Goal: Task Accomplishment & Management: Manage account settings

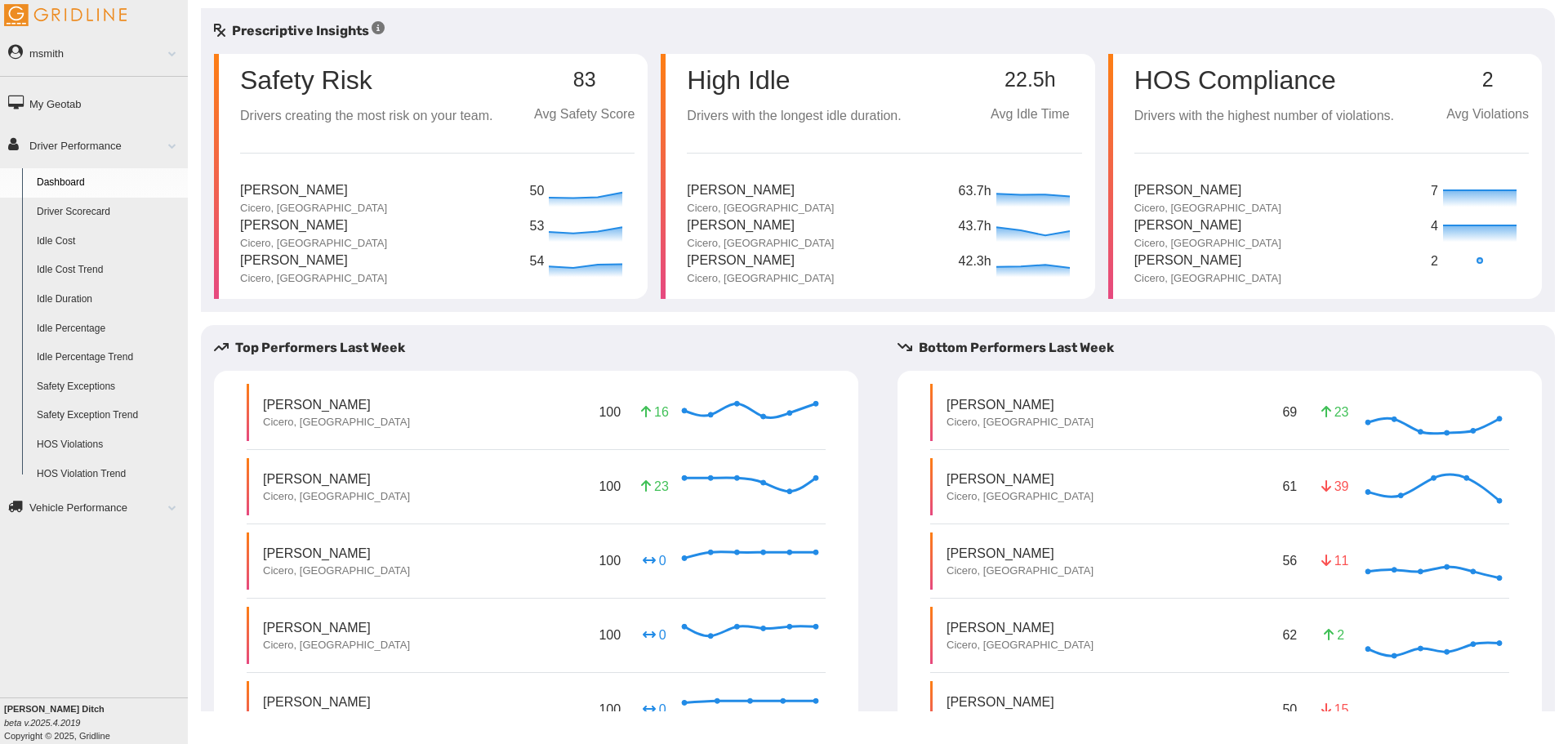
click at [98, 209] on link "Driver Scorecard" at bounding box center [109, 211] width 159 height 29
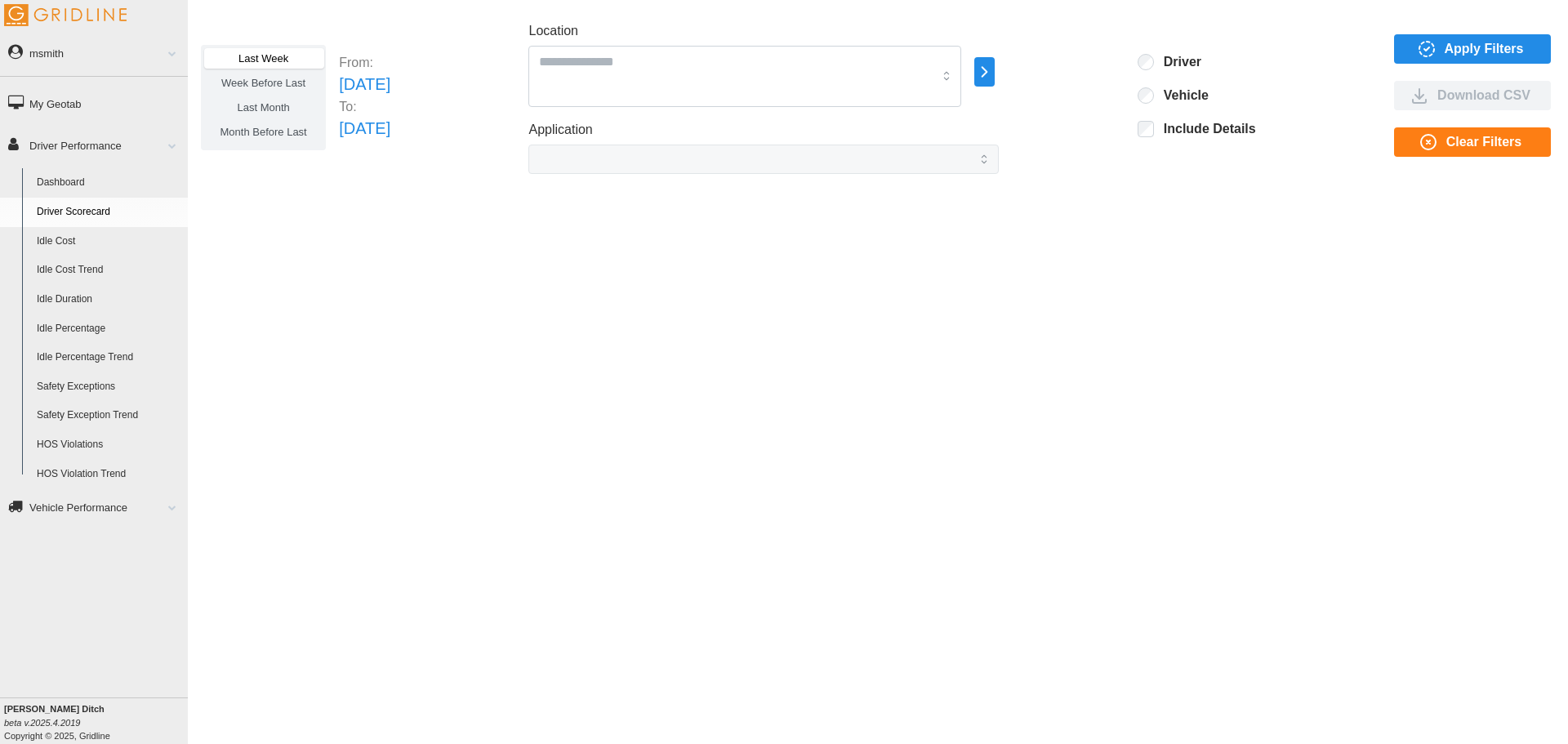
click at [1458, 36] on span "Apply Filters" at bounding box center [1484, 48] width 79 height 27
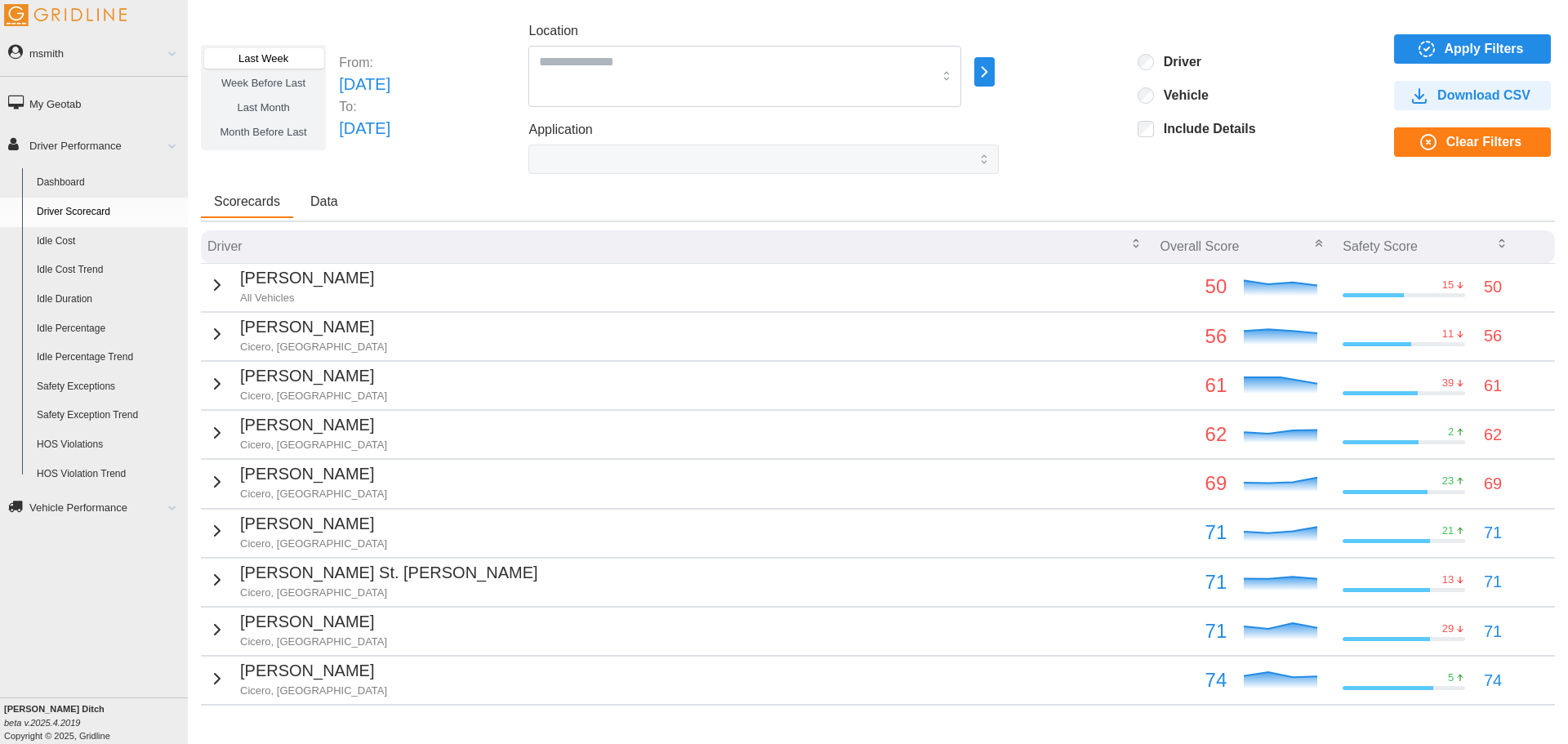
click at [293, 276] on p "James Cummings" at bounding box center [307, 278] width 134 height 25
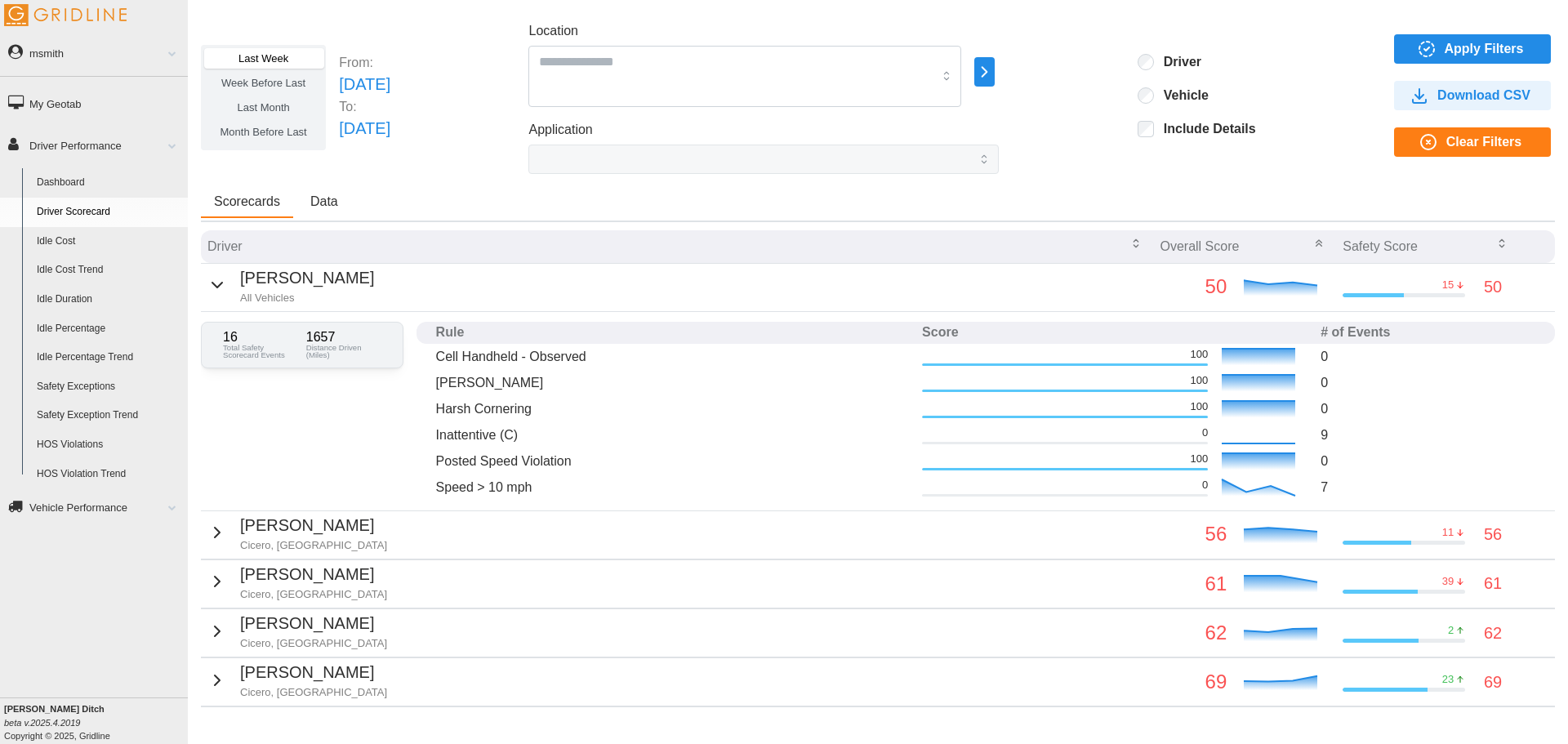
click at [1430, 59] on span "Apply Filters" at bounding box center [1470, 48] width 130 height 27
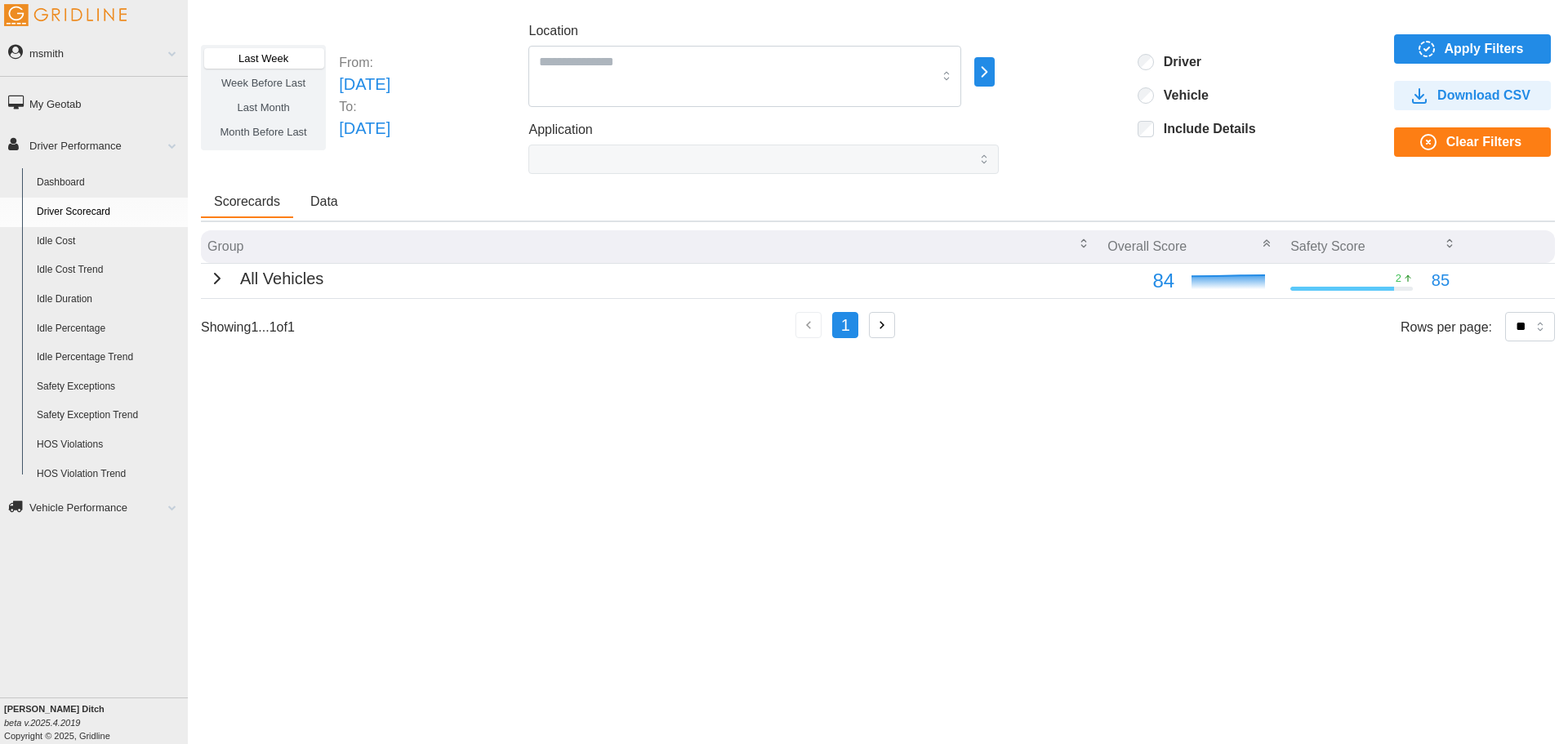
click at [233, 276] on div "All Vehicles" at bounding box center [265, 279] width 116 height 25
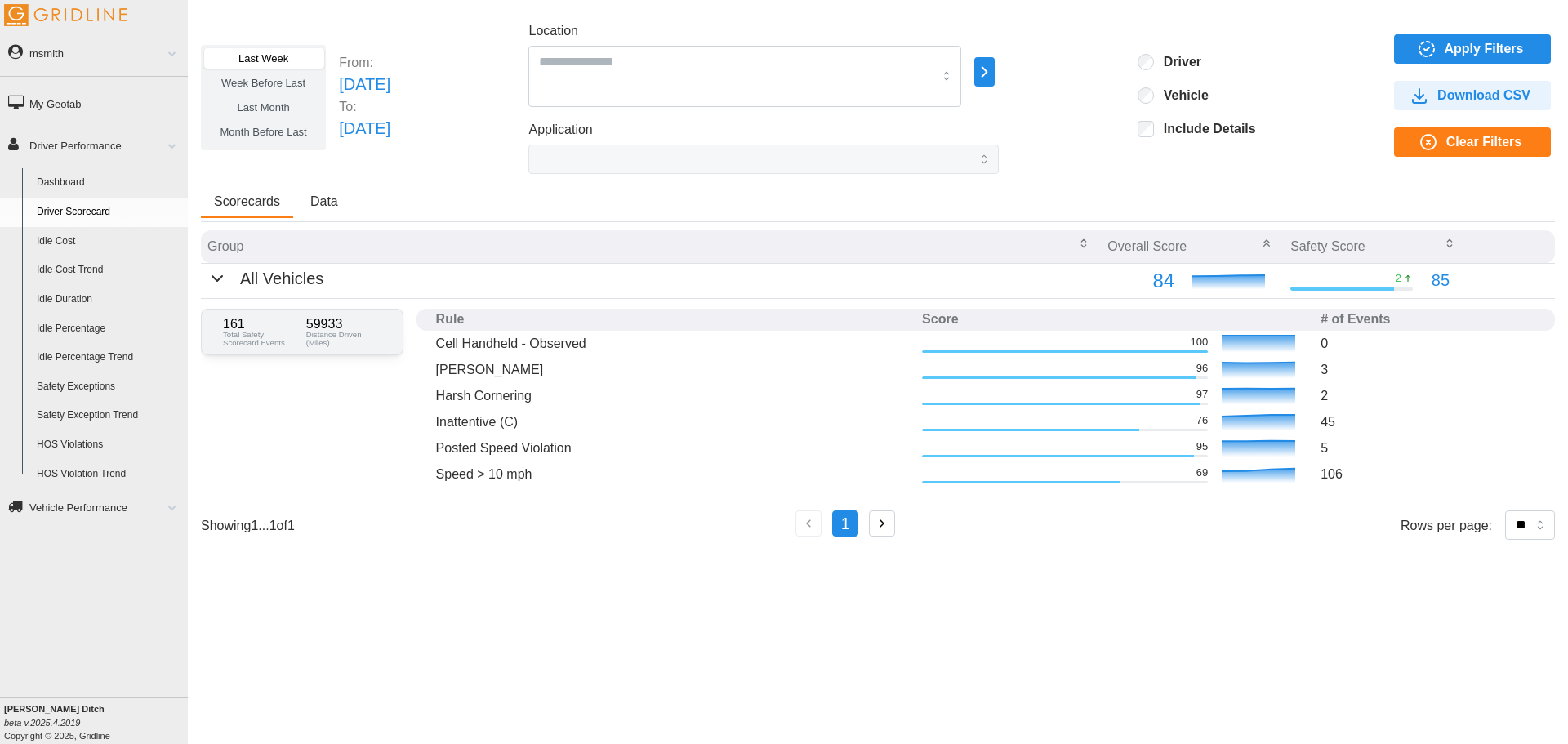
click at [233, 276] on div "All Vehicles" at bounding box center [265, 279] width 116 height 25
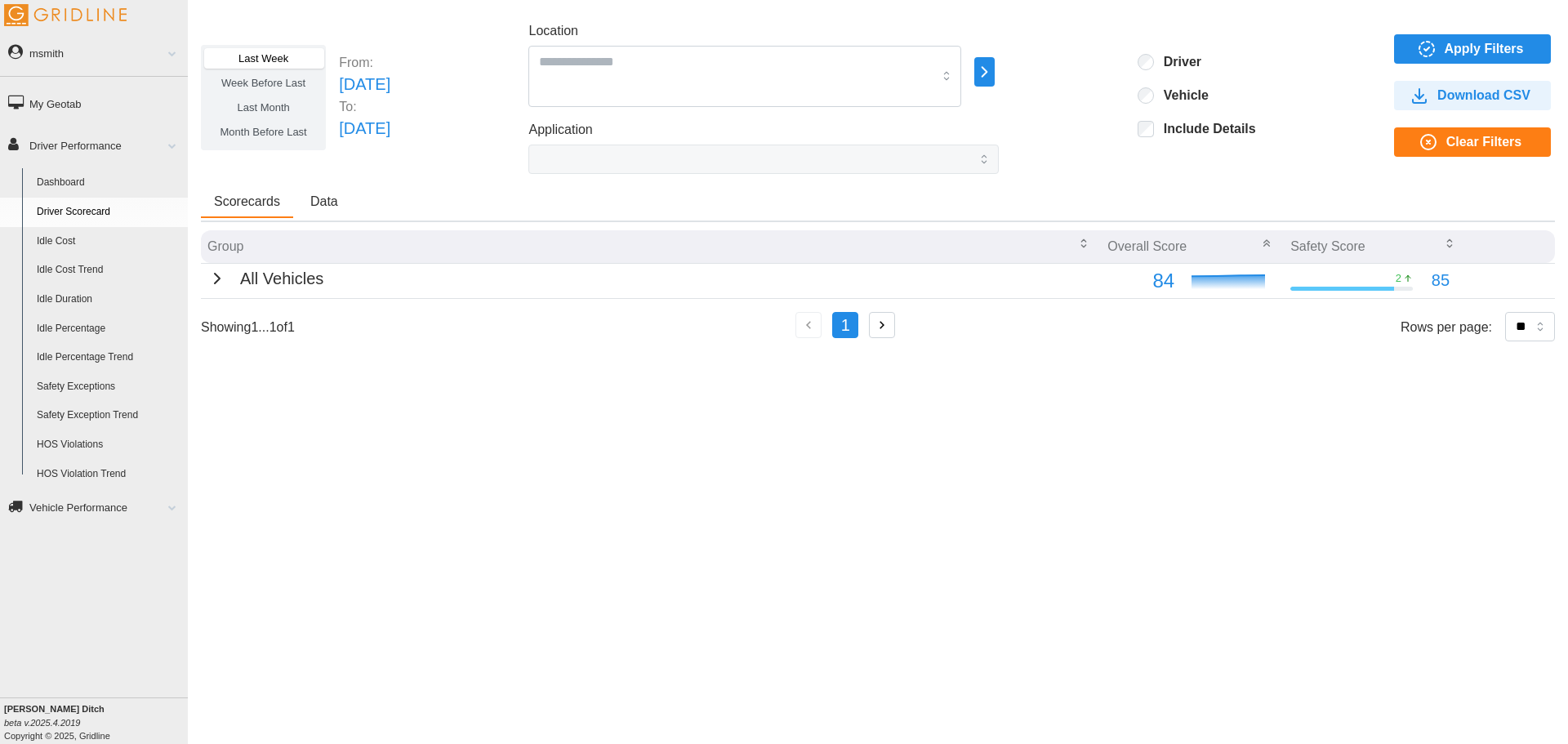
click at [146, 67] on ul "msmith Feedback/Support Privacy Policy Log Out" at bounding box center [93, 55] width 188 height 42
click at [142, 62] on link "msmith" at bounding box center [93, 52] width 188 height 37
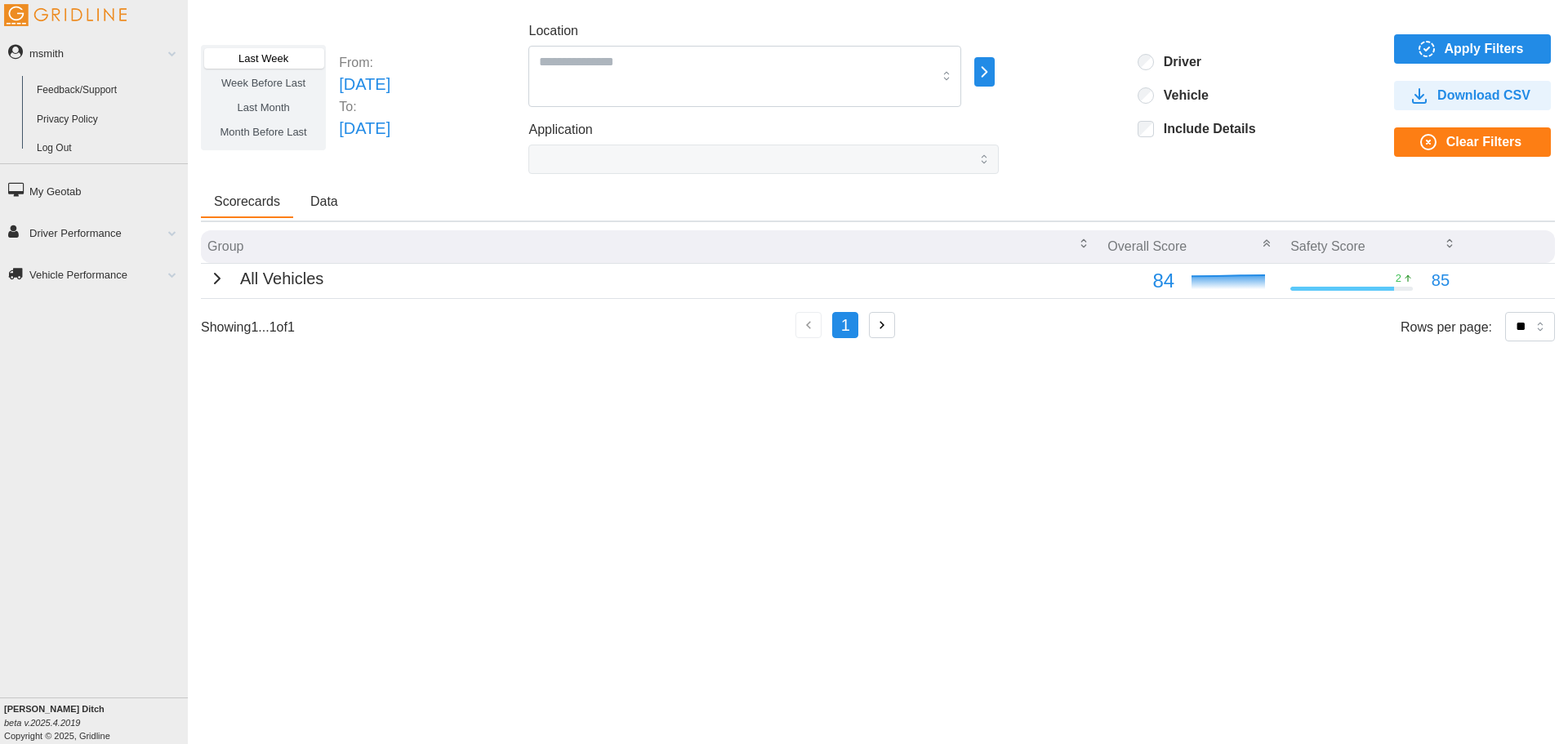
click at [59, 150] on link "Log Out" at bounding box center [109, 148] width 159 height 29
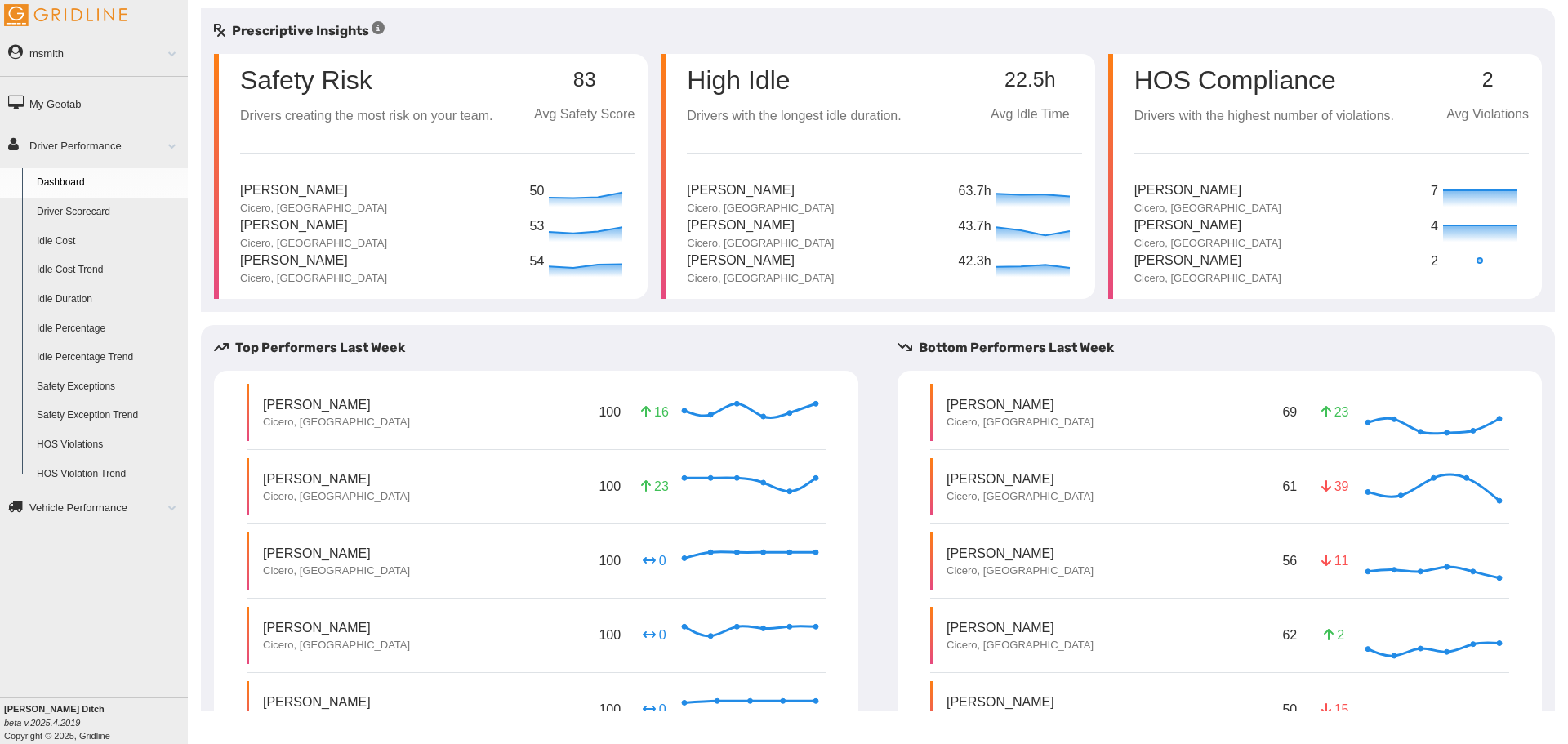
click at [78, 211] on link "Driver Scorecard" at bounding box center [109, 211] width 159 height 29
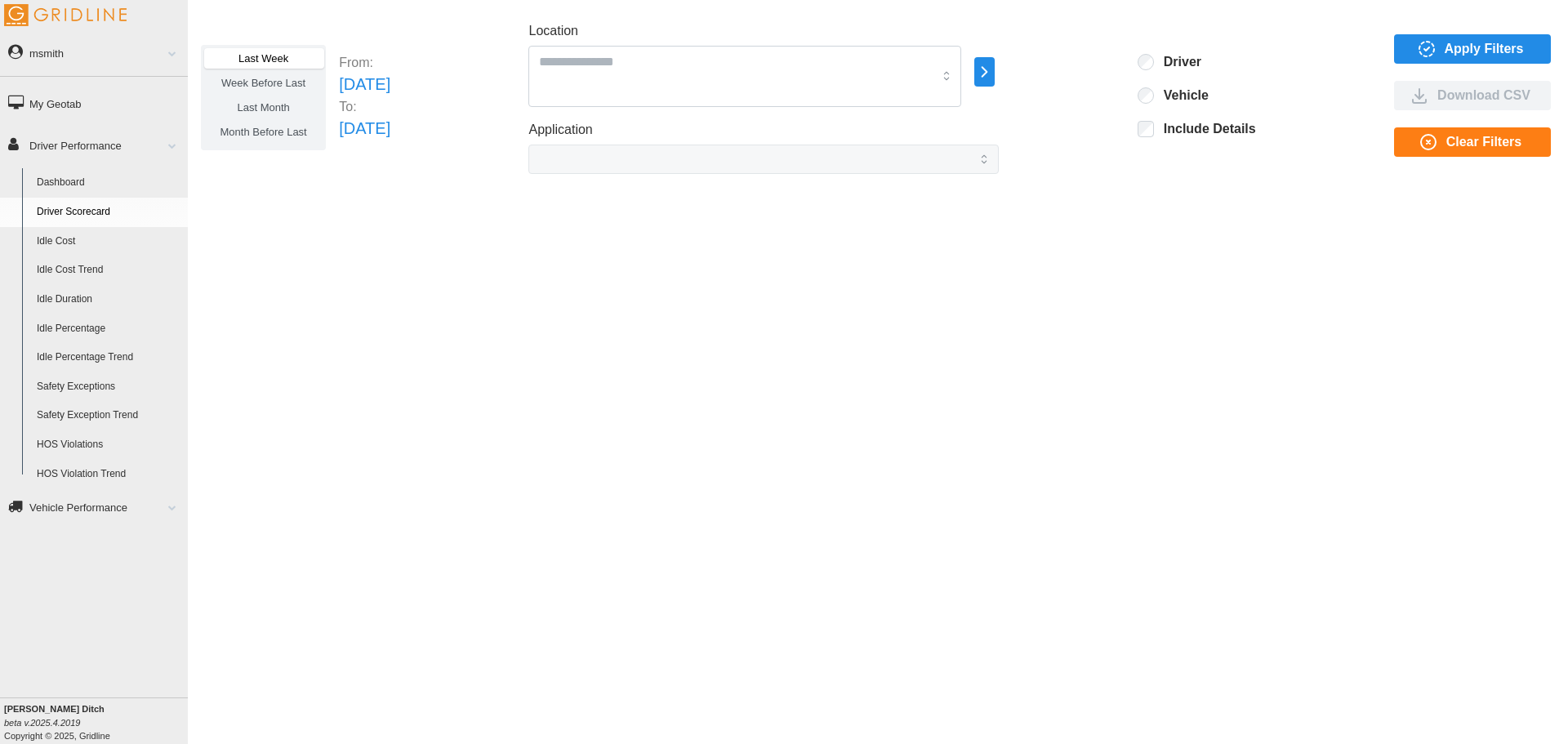
click at [1464, 49] on span "Apply Filters" at bounding box center [1484, 48] width 79 height 27
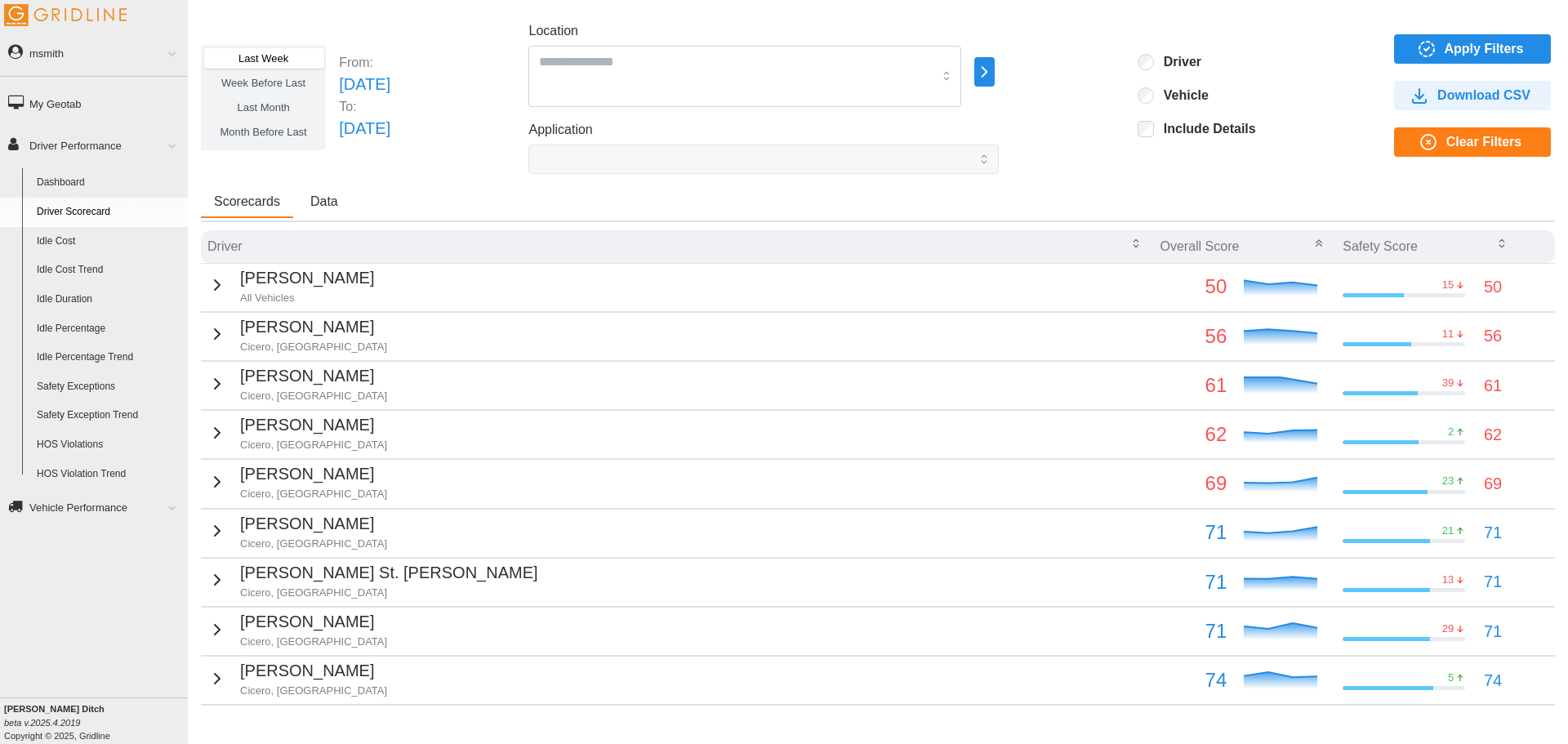
click at [227, 282] on div "James Cummings All Vehicles" at bounding box center [291, 285] width 166 height 40
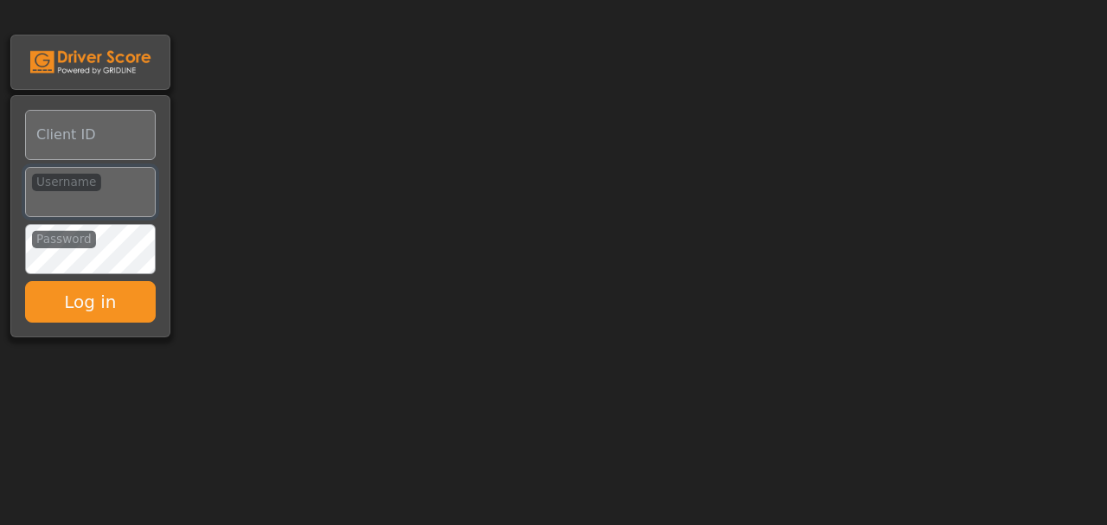
type input "**********"
click at [93, 134] on input "Client ID" at bounding box center [90, 135] width 131 height 50
type input "*********"
click at [138, 194] on input "Username" at bounding box center [90, 192] width 131 height 50
type input "**********"
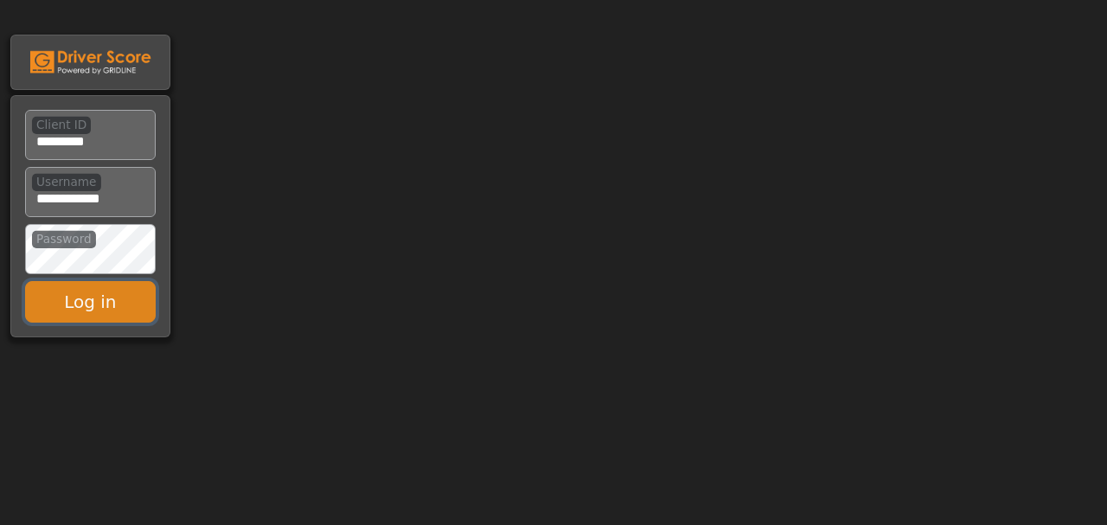
click at [96, 305] on button "Log in" at bounding box center [90, 302] width 131 height 42
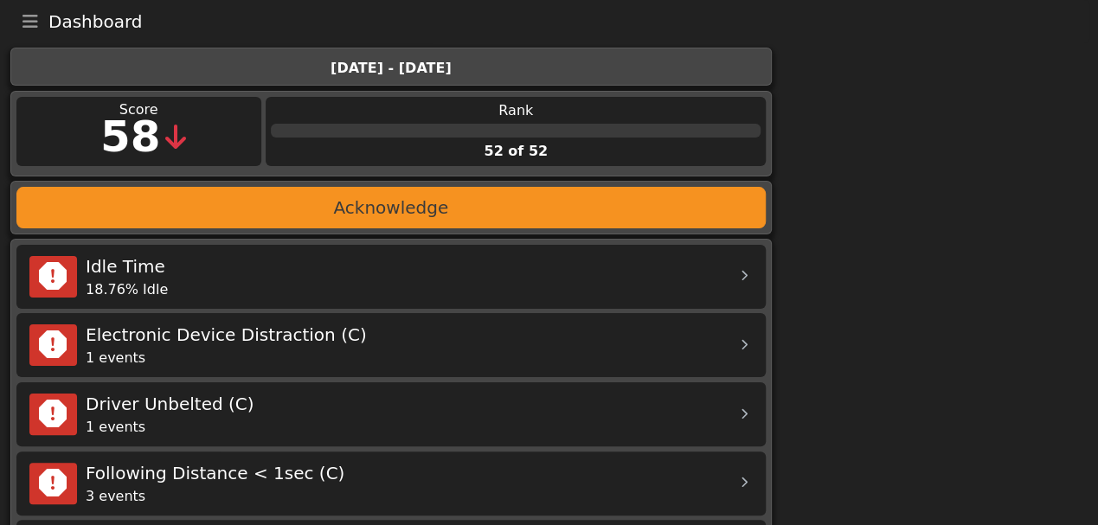
click at [29, 24] on icon "Toggle navigation" at bounding box center [30, 21] width 16 height 17
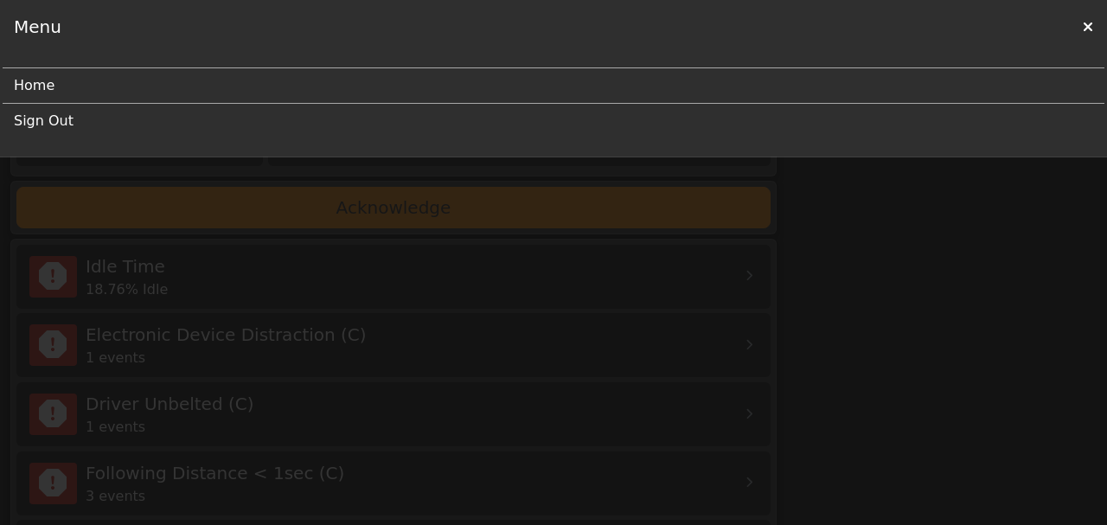
click at [42, 122] on link "Sign Out" at bounding box center [547, 121] width 1066 height 35
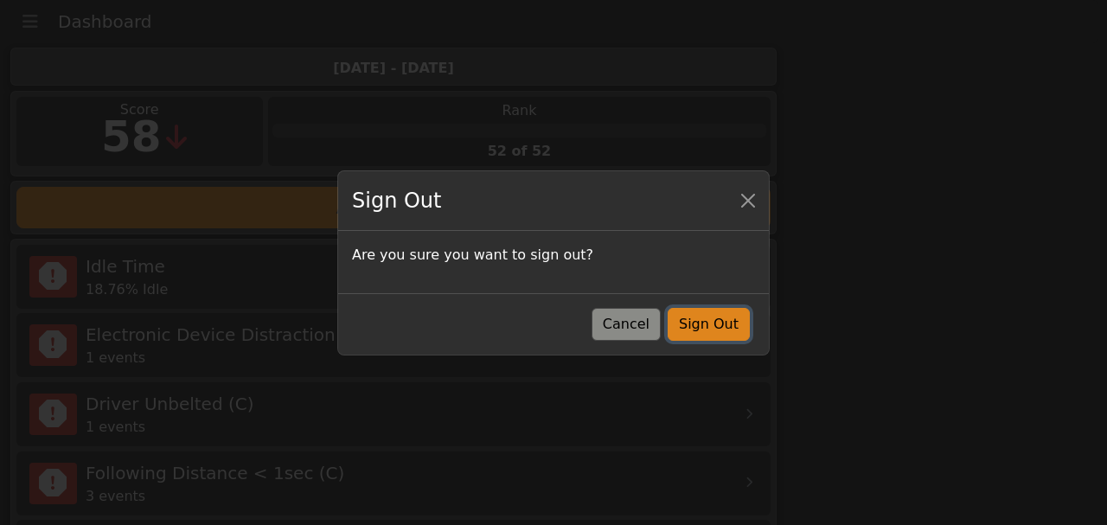
click at [690, 330] on button "Sign Out" at bounding box center [709, 324] width 82 height 33
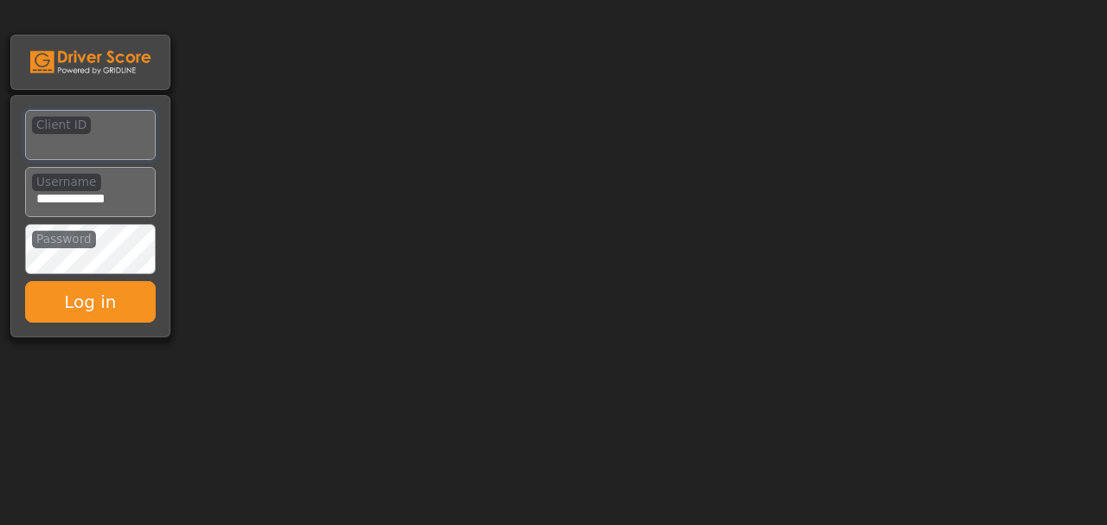
click at [90, 138] on input "Client ID" at bounding box center [90, 135] width 131 height 50
type input "*********"
click at [110, 315] on button "Log in" at bounding box center [90, 302] width 131 height 42
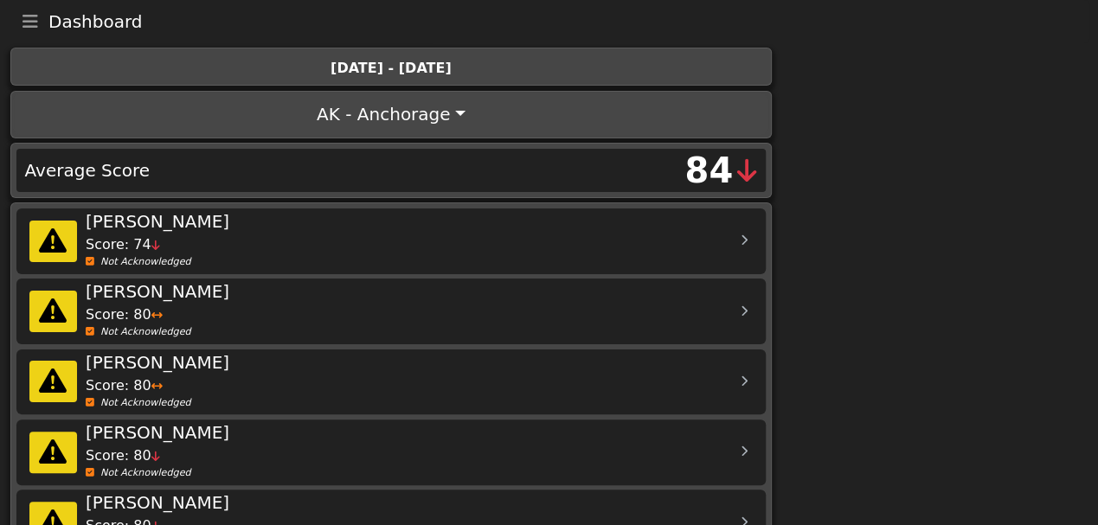
click at [30, 26] on icon "Toggle navigation" at bounding box center [30, 21] width 16 height 17
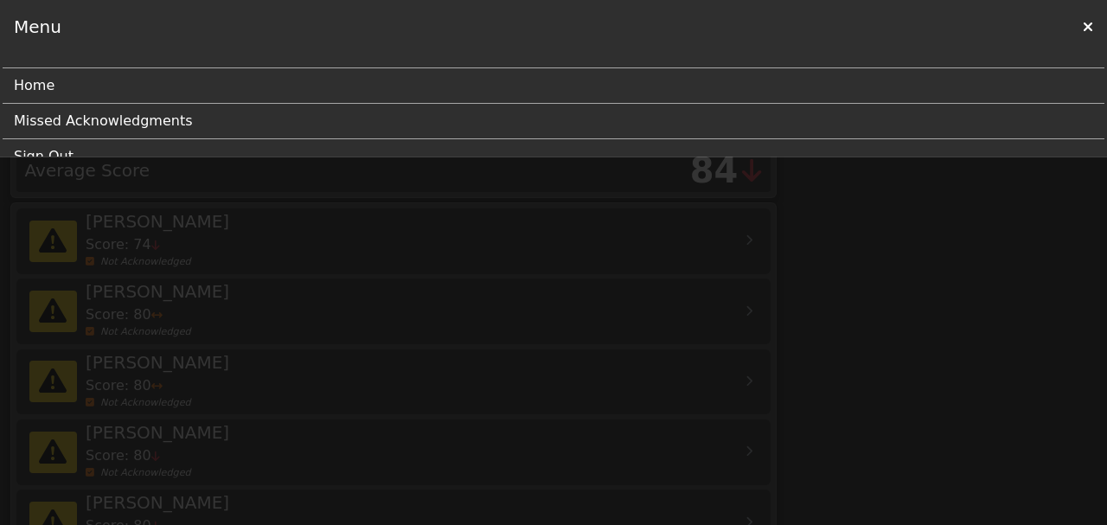
click at [55, 155] on link "Sign Out" at bounding box center [547, 156] width 1066 height 35
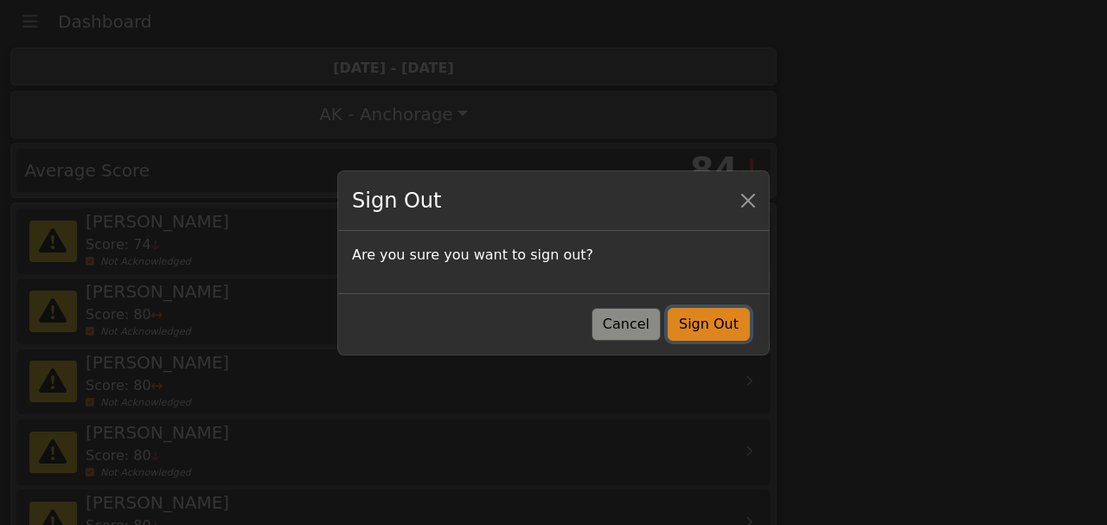
click at [714, 330] on button "Sign Out" at bounding box center [709, 324] width 82 height 33
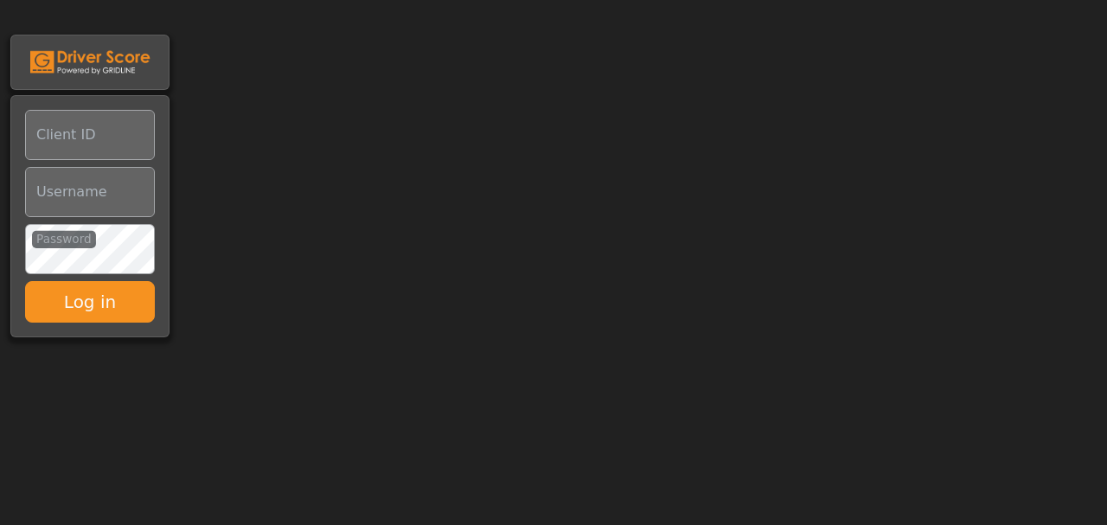
type input "**********"
